Goal: Task Accomplishment & Management: Use online tool/utility

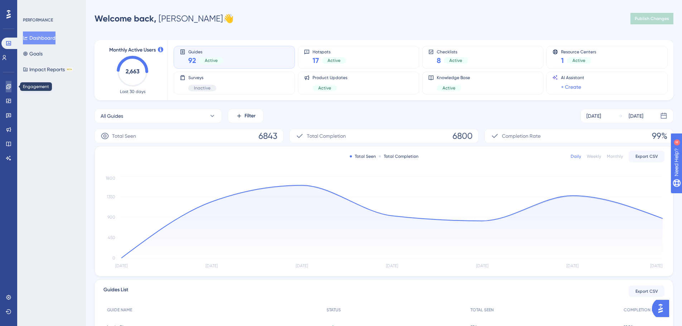
drag, startPoint x: 9, startPoint y: 88, endPoint x: 4, endPoint y: 90, distance: 4.7
click at [9, 88] on icon at bounding box center [9, 87] width 6 height 6
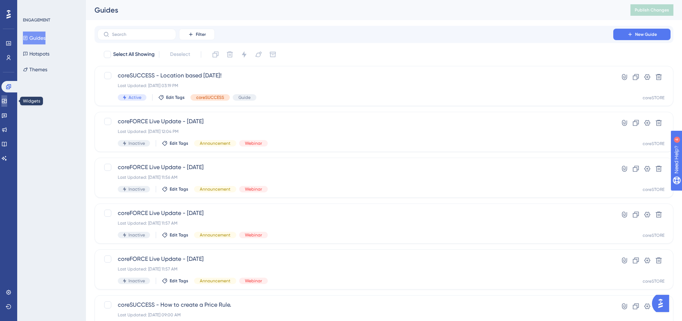
click at [7, 100] on icon at bounding box center [4, 101] width 6 height 6
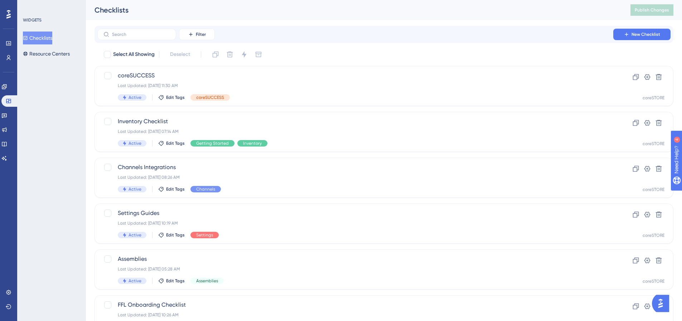
click at [8, 94] on div "Engagement Widgets Feedback Product Updates Knowledge Base AI Assistant" at bounding box center [8, 122] width 14 height 83
click at [7, 90] on link at bounding box center [4, 86] width 6 height 11
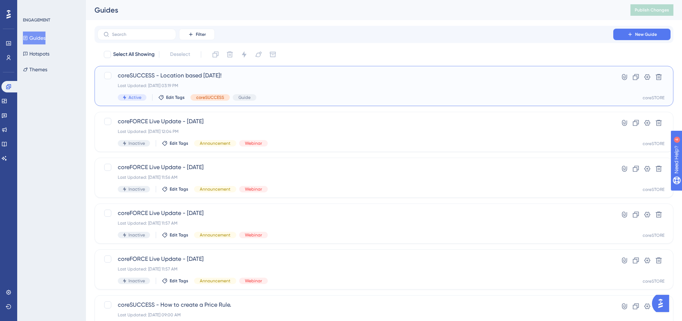
click at [241, 77] on span "coreSUCCESS - Location based [DATE]!" at bounding box center [355, 75] width 475 height 9
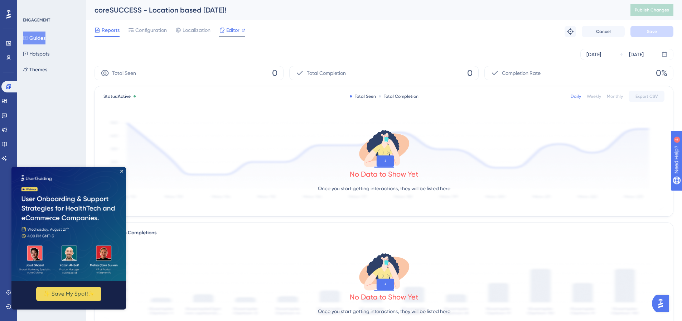
click at [231, 28] on span "Editor" at bounding box center [232, 30] width 13 height 9
click at [123, 172] on icon "Close Preview" at bounding box center [121, 170] width 3 height 3
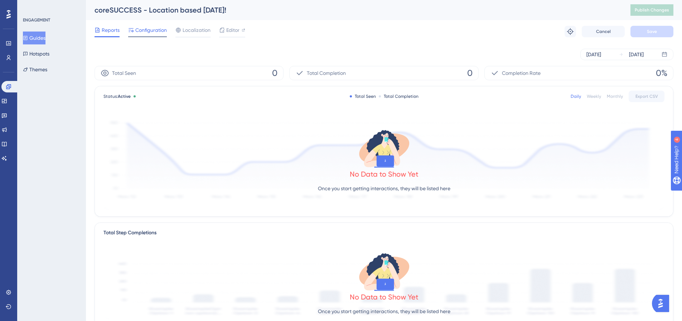
click at [156, 32] on span "Configuration" at bounding box center [151, 30] width 32 height 9
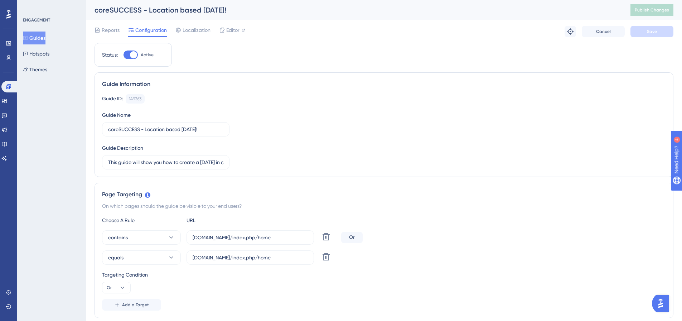
click at [11, 37] on div "Performance Users" at bounding box center [8, 41] width 11 height 43
click at [9, 46] on icon at bounding box center [9, 43] width 6 height 6
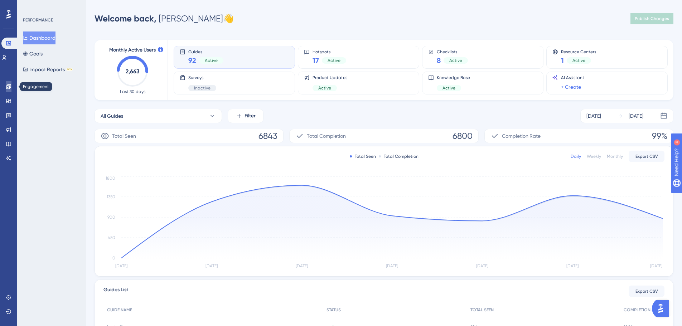
click at [8, 83] on link at bounding box center [9, 86] width 6 height 11
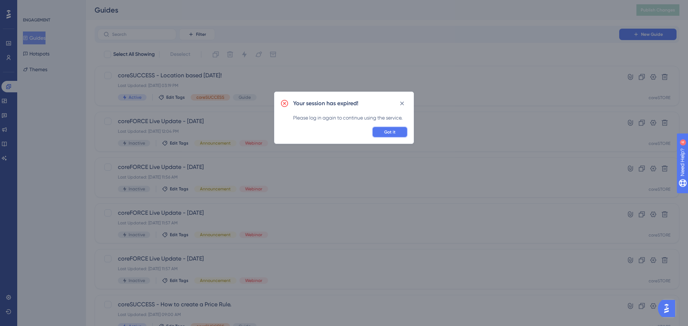
click at [391, 136] on button "Got it" at bounding box center [390, 131] width 36 height 11
